Goal: Answer question/provide support

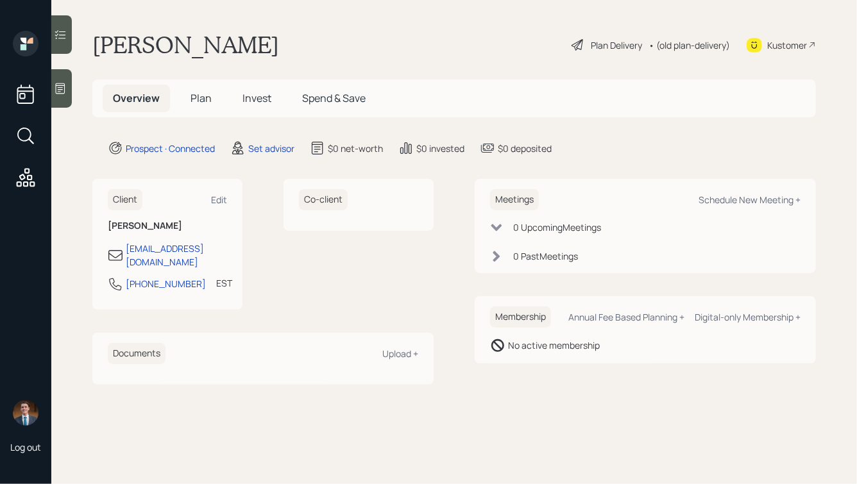
click at [57, 89] on icon at bounding box center [60, 88] width 13 height 13
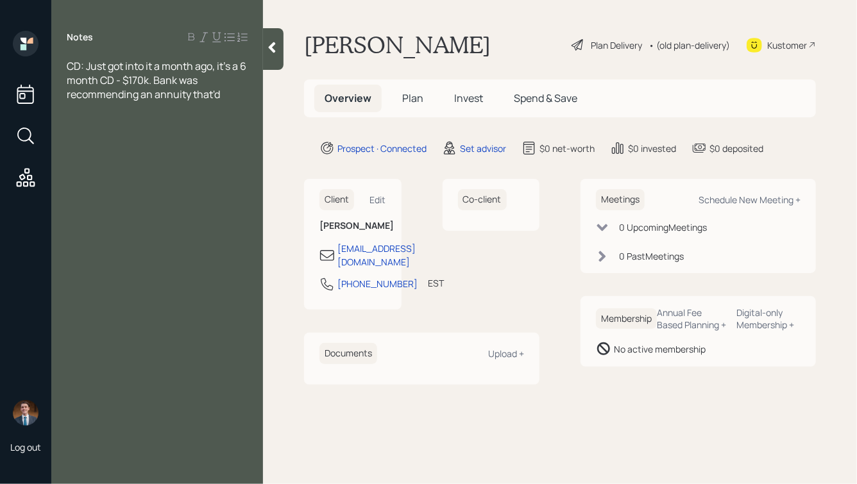
click at [192, 96] on span "CD: Just got into it a month ago, it's a 6 month CD - $170k. Bank was recommend…" at bounding box center [158, 80] width 182 height 42
click at [183, 105] on div "CD: Just got into it a month ago, it's a 6 month CD - $170k. Bank was recommend…" at bounding box center [157, 87] width 181 height 56
click at [70, 67] on span "CD: Just got into it a month ago, it's a 6 month CD - $170k. Bank was recommend…" at bounding box center [158, 87] width 182 height 56
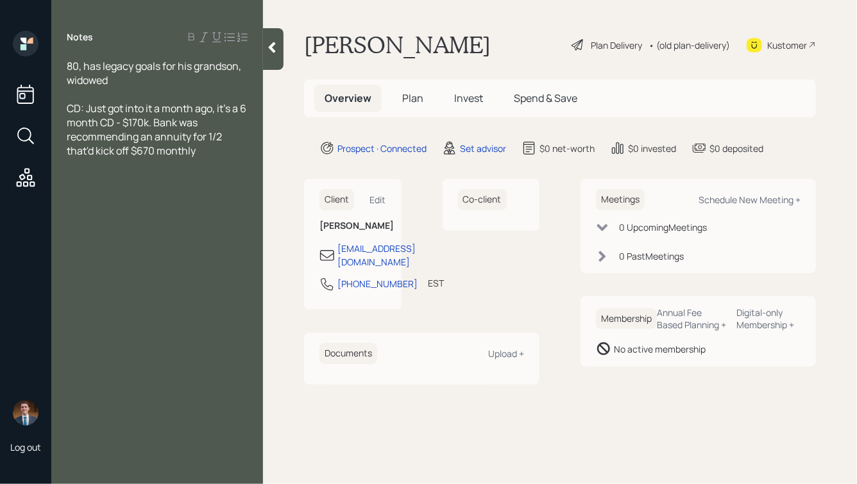
click at [217, 154] on div "CD: Just got into it a month ago, it's a 6 month CD - $170k. Bank was recommend…" at bounding box center [157, 129] width 181 height 56
click at [272, 46] on icon at bounding box center [272, 47] width 7 height 11
